Goal: Check status: Check status

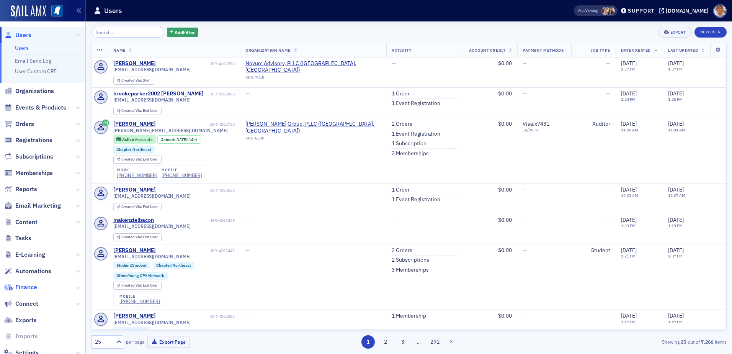
click at [29, 286] on span "Finance" at bounding box center [26, 287] width 22 height 8
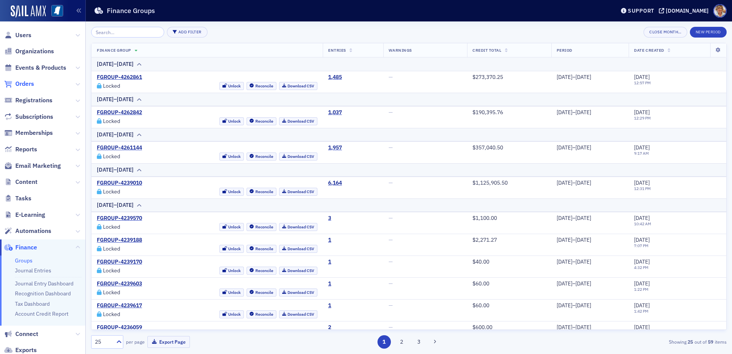
click at [26, 83] on span "Orders" at bounding box center [24, 84] width 19 height 8
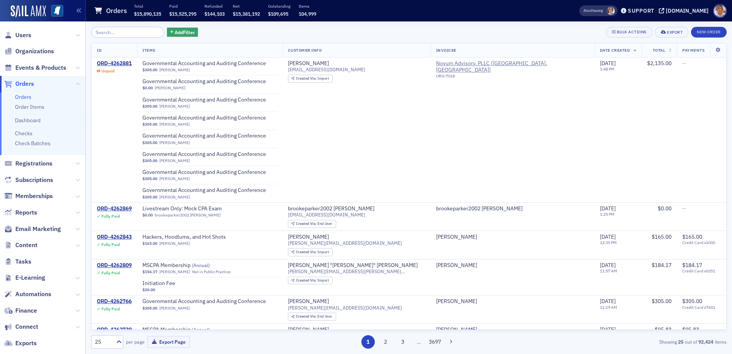
click at [23, 95] on link "Orders" at bounding box center [23, 96] width 16 height 7
click at [116, 33] on input "search" at bounding box center [127, 32] width 73 height 11
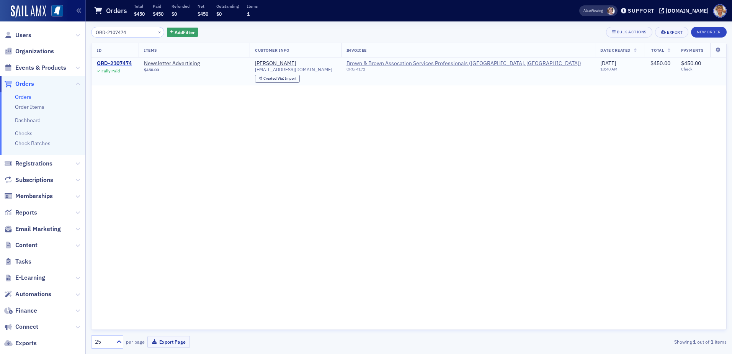
type input "ORD-2107474"
click at [116, 62] on div "ORD-2107474" at bounding box center [114, 63] width 35 height 7
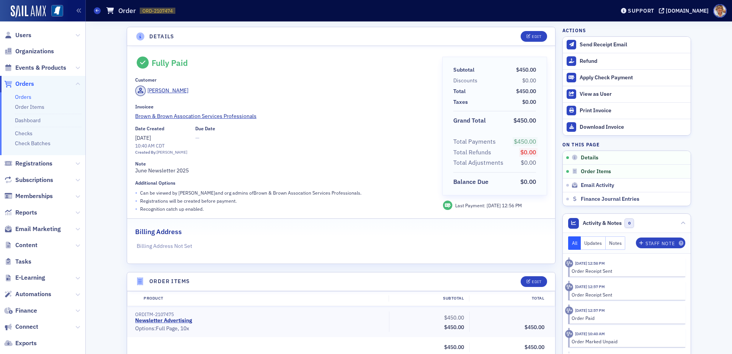
click at [28, 98] on link "Orders" at bounding box center [23, 96] width 16 height 7
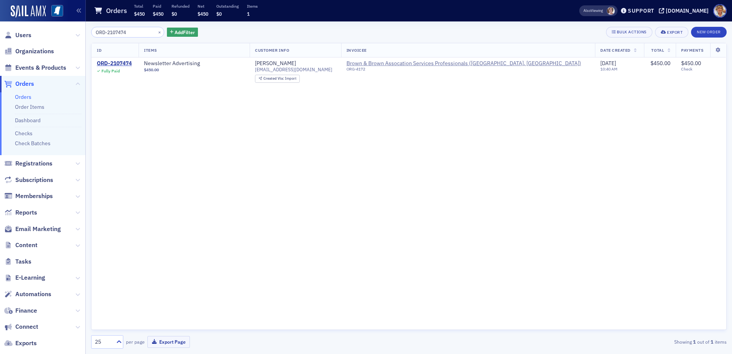
click at [20, 94] on link "Orders" at bounding box center [23, 96] width 16 height 7
click at [77, 11] on icon "button" at bounding box center [78, 10] width 5 height 5
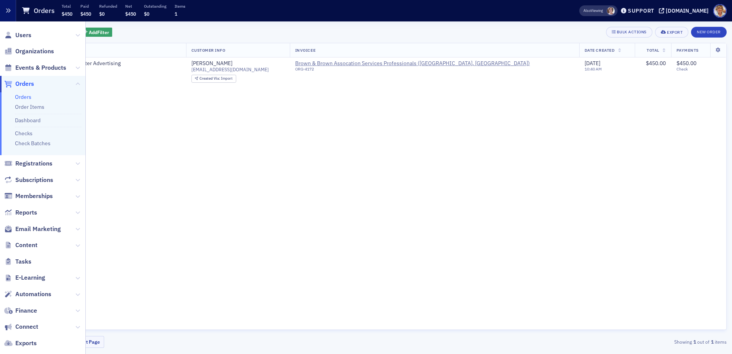
click at [12, 12] on button "button" at bounding box center [8, 10] width 16 height 21
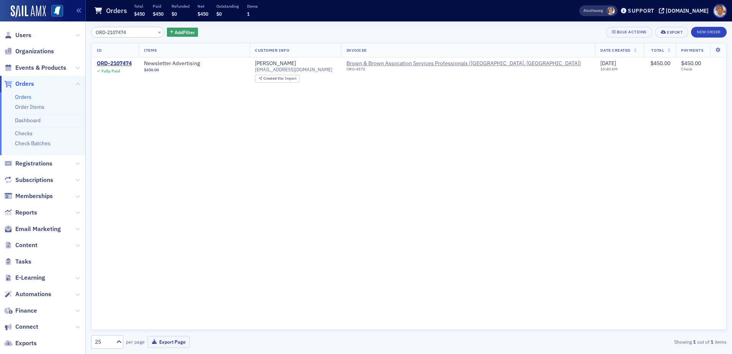
click at [26, 97] on link "Orders" at bounding box center [23, 96] width 16 height 7
click at [28, 85] on span "Orders" at bounding box center [24, 84] width 19 height 8
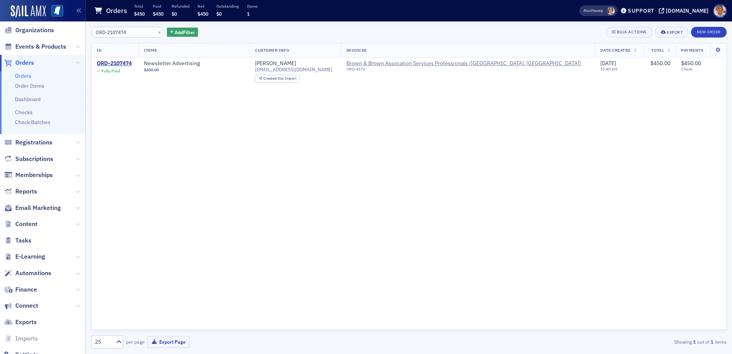
scroll to position [38, 0]
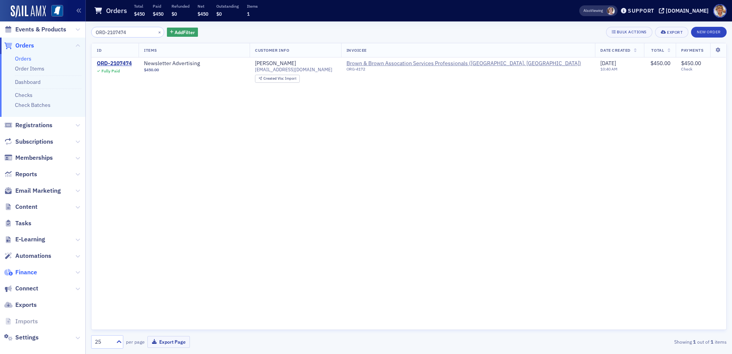
click at [28, 272] on span "Finance" at bounding box center [26, 272] width 22 height 8
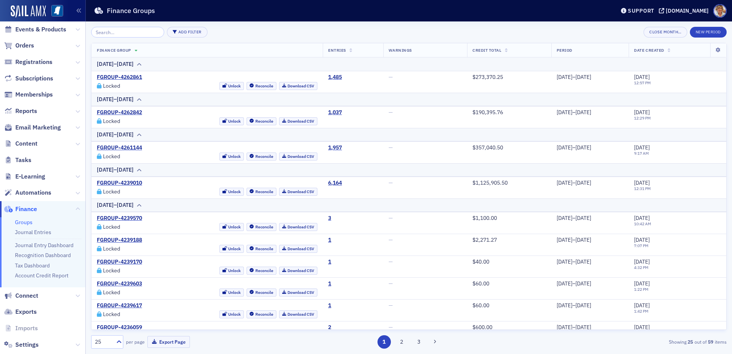
click at [25, 221] on link "Groups" at bounding box center [24, 222] width 18 height 7
click at [28, 45] on span "Orders" at bounding box center [24, 45] width 19 height 8
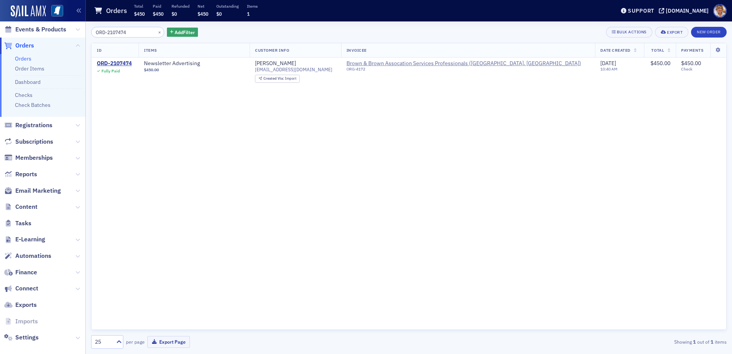
click at [25, 58] on link "Orders" at bounding box center [23, 58] width 16 height 7
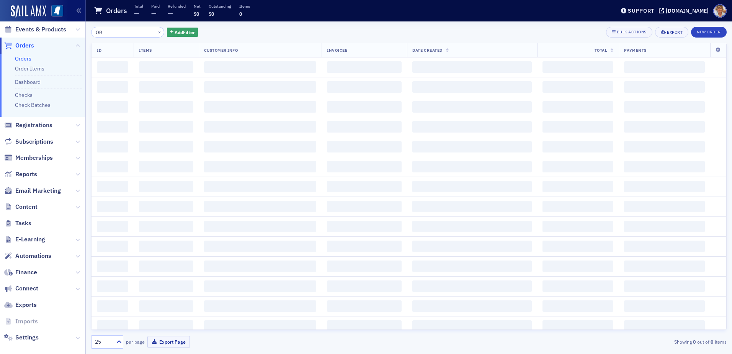
type input "O"
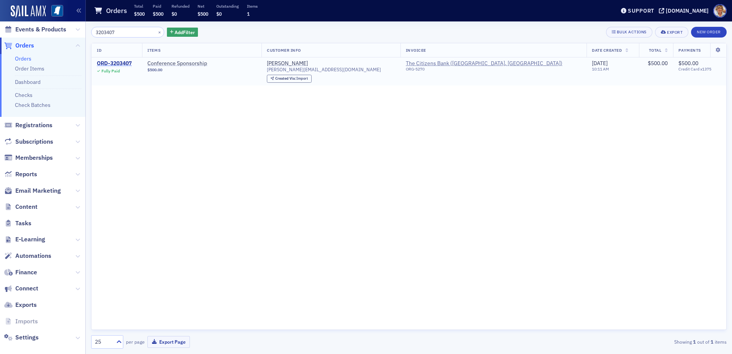
type input "3203407"
click at [122, 62] on div "ORD-3203407" at bounding box center [114, 63] width 35 height 7
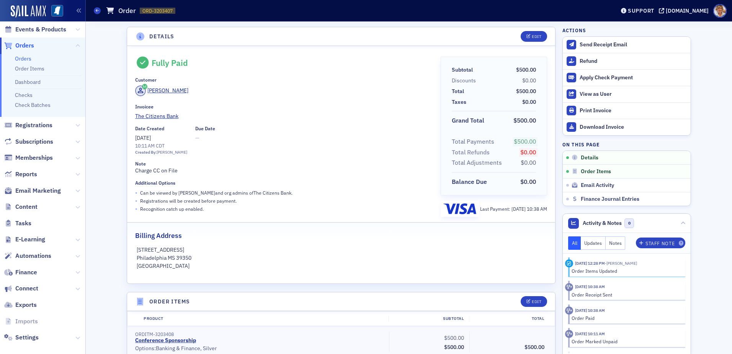
click at [16, 58] on link "Orders" at bounding box center [23, 58] width 16 height 7
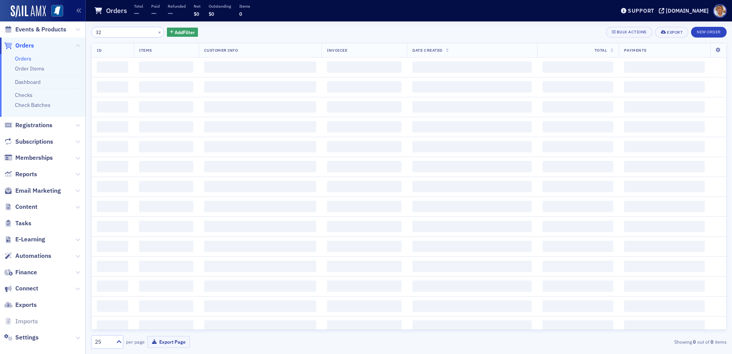
type input "3"
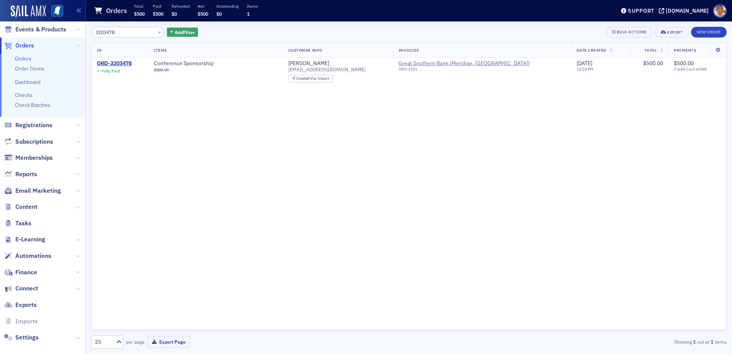
click at [135, 31] on input "3203478" at bounding box center [127, 32] width 73 height 11
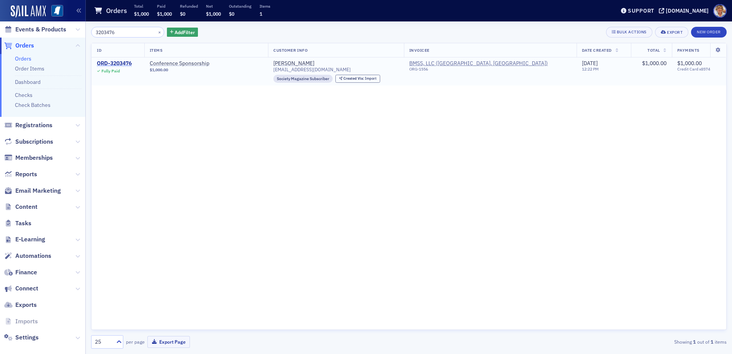
type input "3203476"
click at [121, 62] on div "ORD-3203476" at bounding box center [114, 63] width 35 height 7
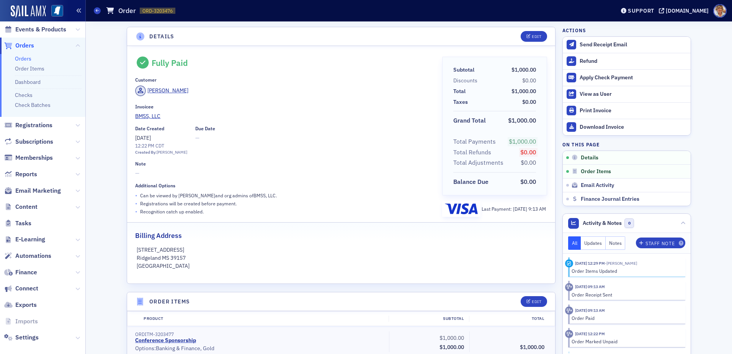
click at [77, 6] on button "button" at bounding box center [78, 10] width 13 height 21
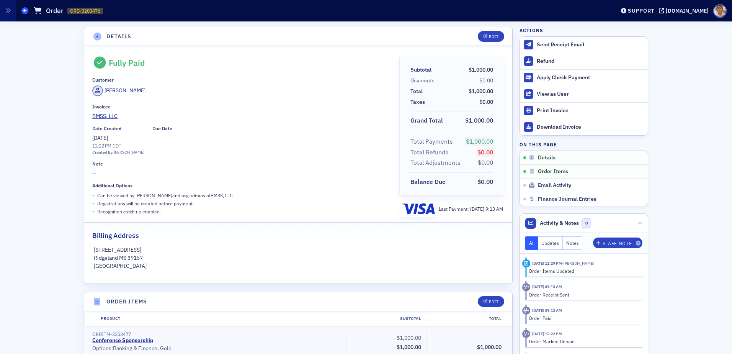
click at [23, 13] on span at bounding box center [24, 10] width 7 height 7
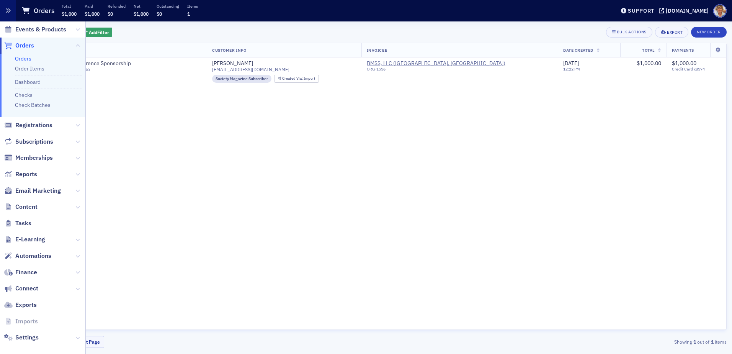
click at [7, 10] on icon "button" at bounding box center [7, 10] width 5 height 5
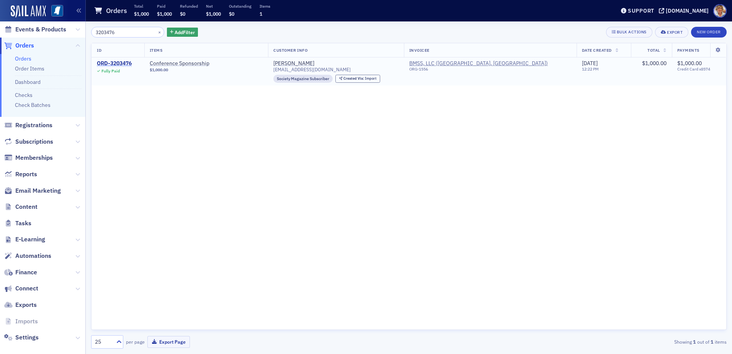
click at [130, 62] on div "ORD-3203476" at bounding box center [114, 63] width 35 height 7
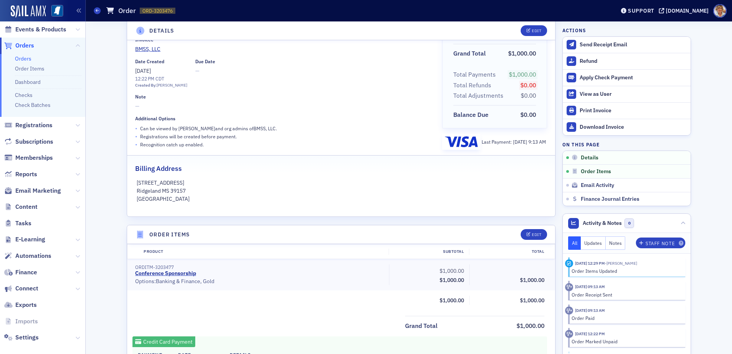
scroll to position [38, 0]
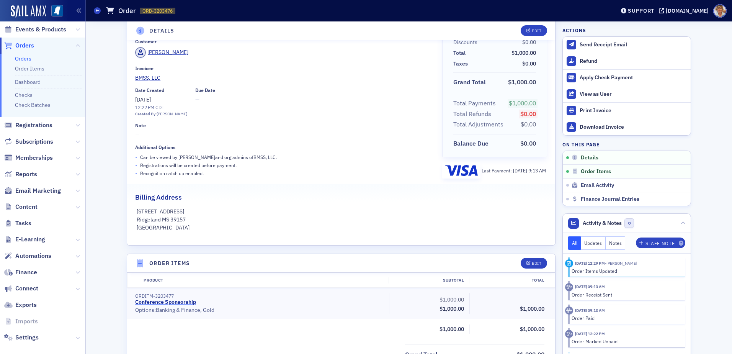
click at [152, 300] on link "Conference Sponsorship" at bounding box center [165, 302] width 61 height 7
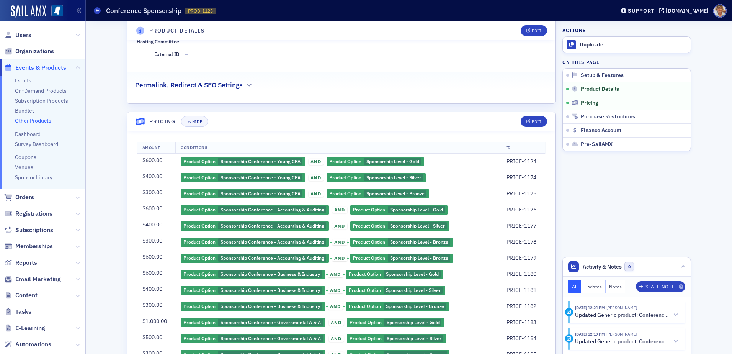
scroll to position [345, 0]
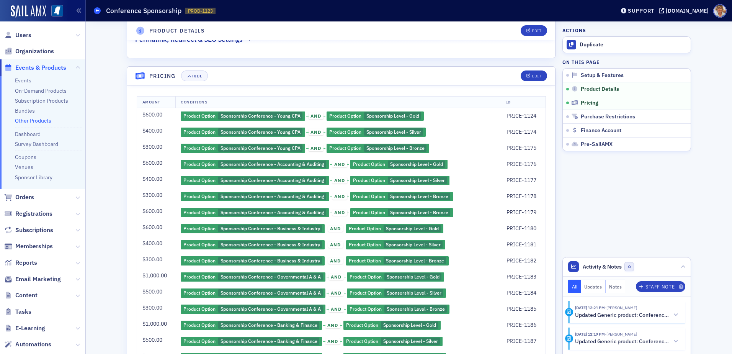
click at [95, 10] on span at bounding box center [97, 10] width 7 height 7
